Goal: Navigation & Orientation: Find specific page/section

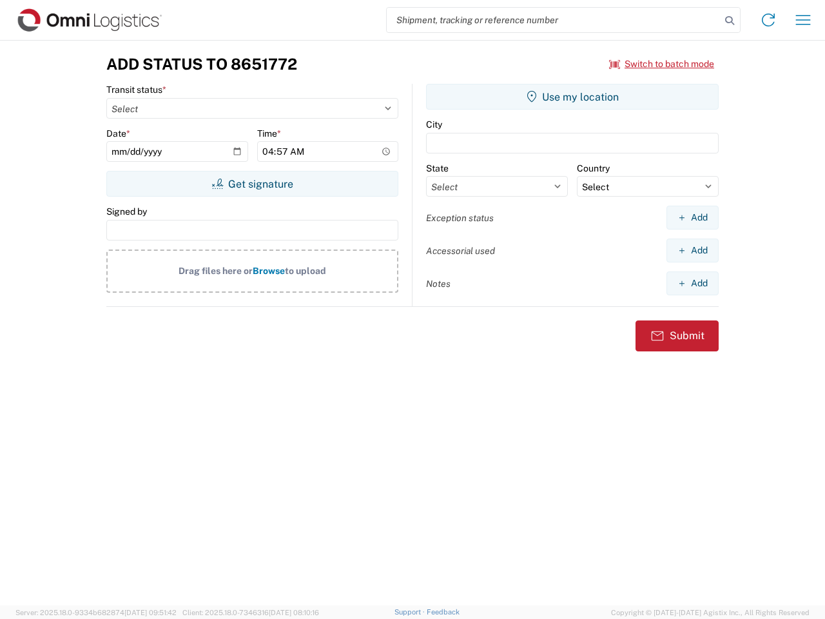
click at [554, 20] on input "search" at bounding box center [554, 20] width 334 height 24
click at [730, 21] on icon at bounding box center [730, 21] width 18 height 18
click at [768, 20] on icon at bounding box center [768, 20] width 21 height 21
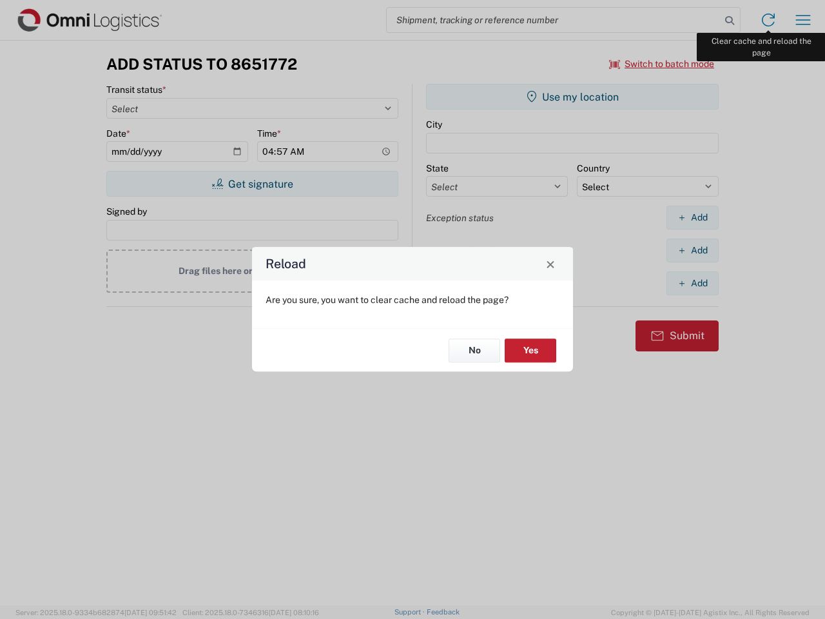
click at [803, 20] on div "Reload Are you sure, you want to clear cache and reload the page? No Yes" at bounding box center [412, 309] width 825 height 619
click at [662, 64] on div "Reload Are you sure, you want to clear cache and reload the page? No Yes" at bounding box center [412, 309] width 825 height 619
click at [252, 184] on div "Reload Are you sure, you want to clear cache and reload the page? No Yes" at bounding box center [412, 309] width 825 height 619
click at [572, 97] on div "Reload Are you sure, you want to clear cache and reload the page? No Yes" at bounding box center [412, 309] width 825 height 619
click at [692, 217] on div "Reload Are you sure, you want to clear cache and reload the page? No Yes" at bounding box center [412, 309] width 825 height 619
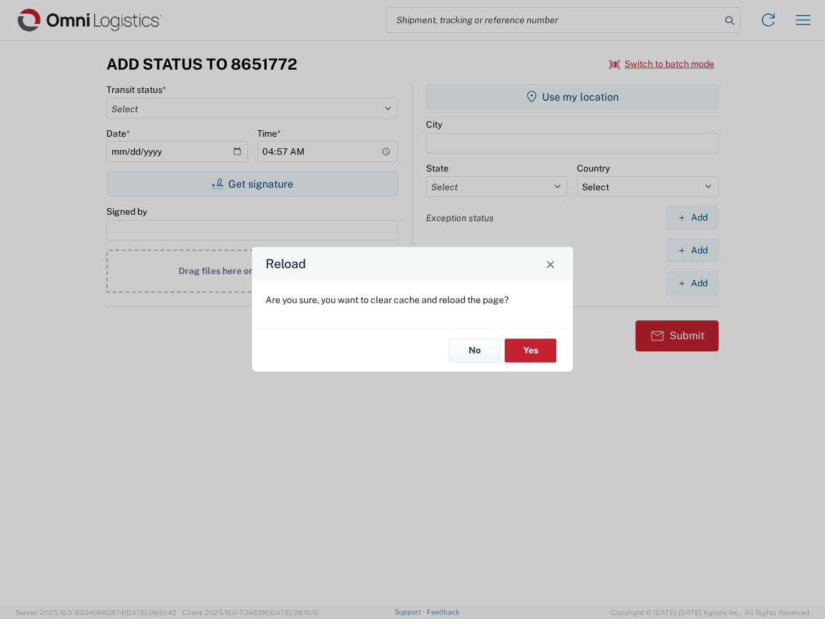
click at [692, 250] on div "Reload Are you sure, you want to clear cache and reload the page? No Yes" at bounding box center [412, 309] width 825 height 619
click at [692, 283] on div "Reload Are you sure, you want to clear cache and reload the page? No Yes" at bounding box center [412, 309] width 825 height 619
